Goal: Find specific page/section: Find specific page/section

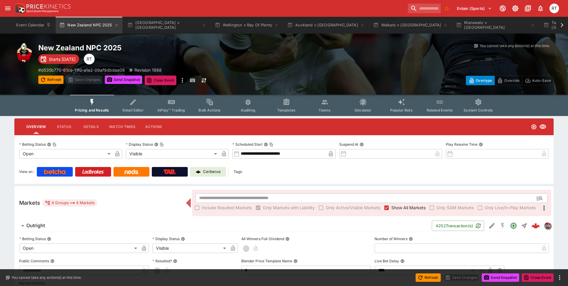
click at [216, 172] on p "Cerberus" at bounding box center [212, 172] width 18 height 6
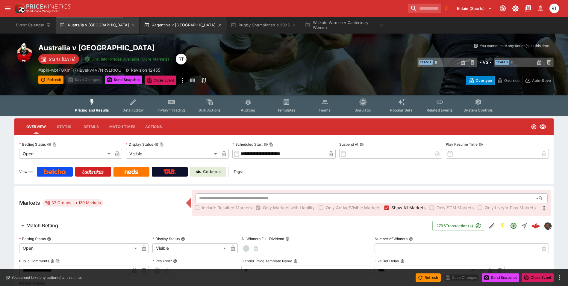
click at [144, 29] on button "Argentina v South Africa" at bounding box center [183, 25] width 85 height 17
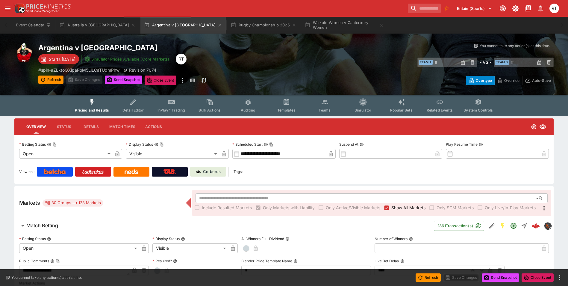
click at [209, 171] on p "Cerberus" at bounding box center [212, 172] width 18 height 6
